Goal: Book appointment/travel/reservation

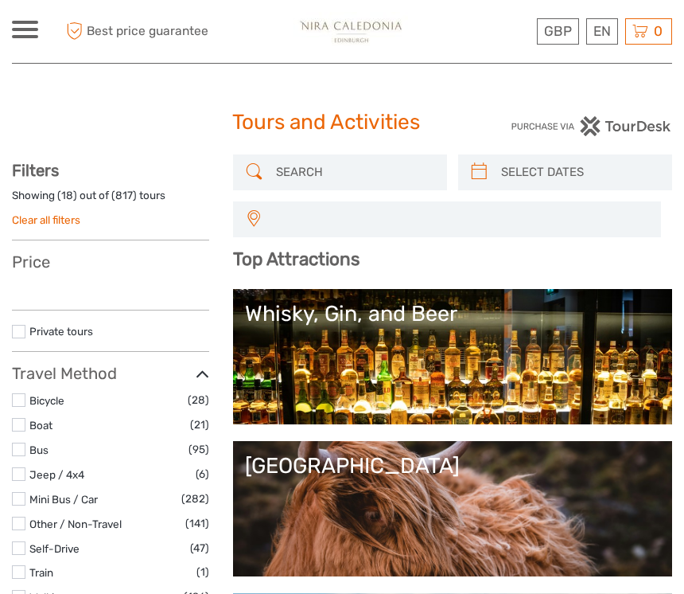
select select
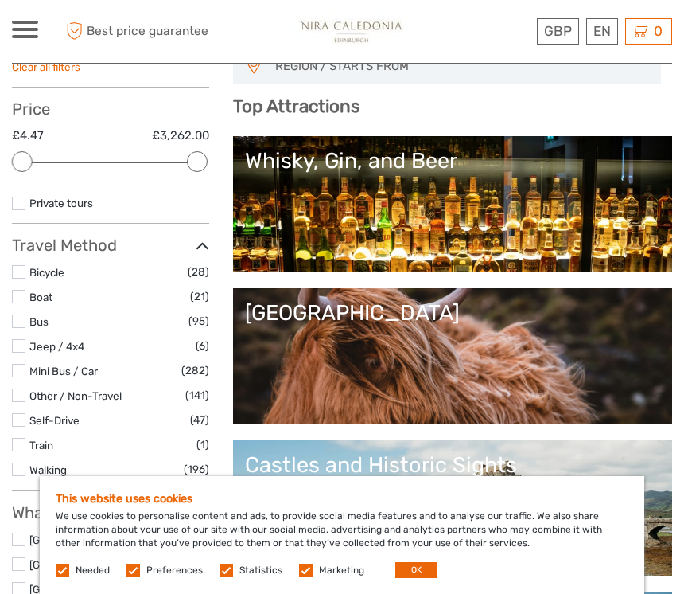
scroll to position [152, 0]
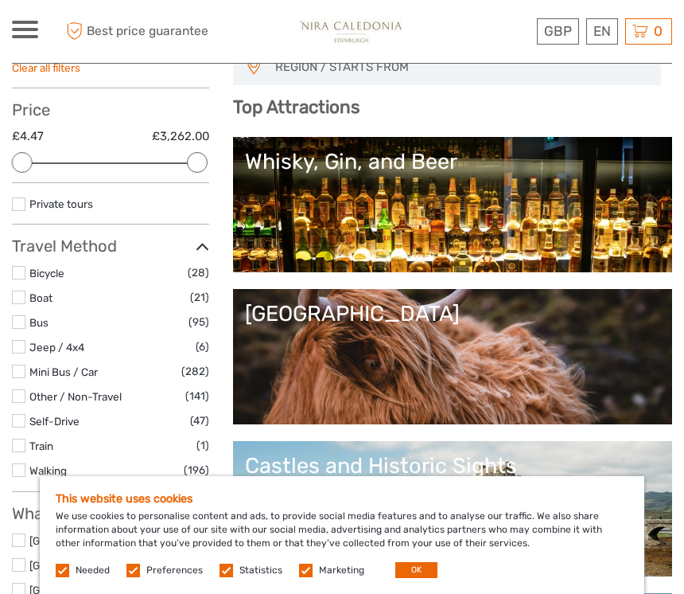
click at [552, 301] on link "[GEOGRAPHIC_DATA]" at bounding box center [452, 356] width 415 height 111
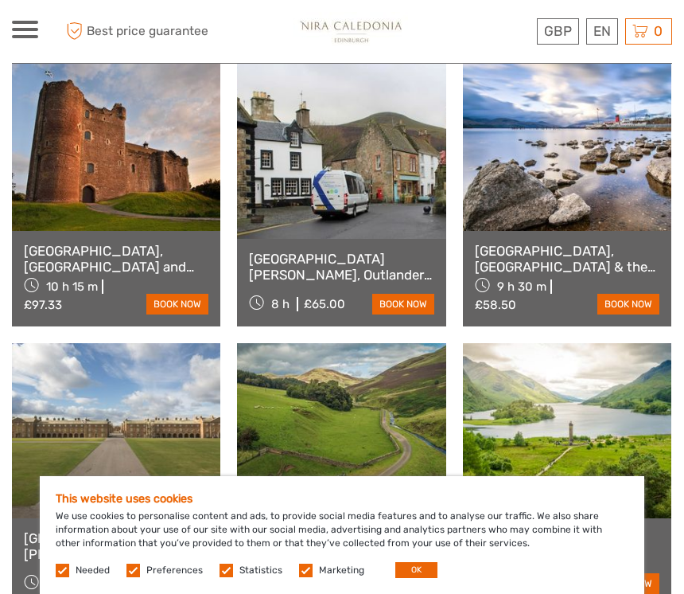
scroll to position [840, 0]
click at [73, 284] on span "10 h 15 m" at bounding box center [72, 287] width 52 height 14
click at [189, 313] on link "book now" at bounding box center [177, 304] width 62 height 21
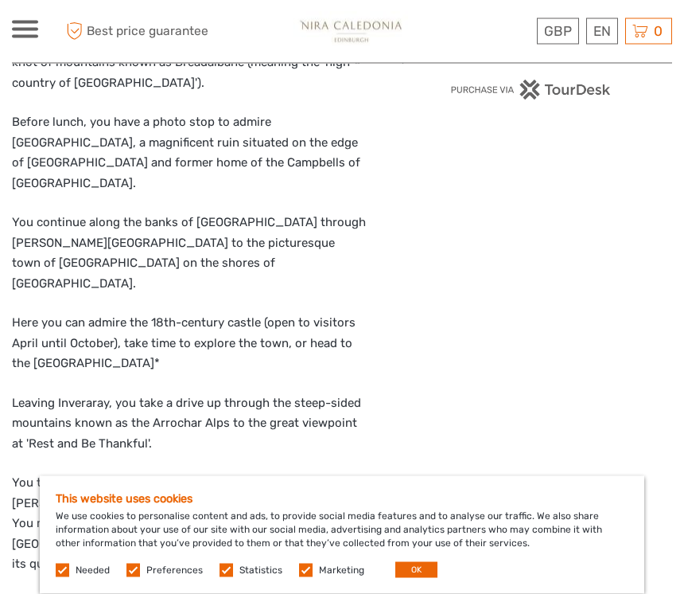
scroll to position [1183, 0]
